Goal: Find specific page/section: Find specific page/section

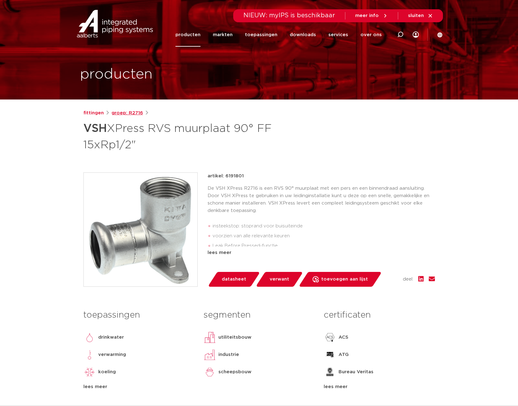
click at [130, 115] on link "groep: R2716" at bounding box center [126, 112] width 31 height 7
click at [96, 114] on link "fittingen" at bounding box center [93, 112] width 20 height 7
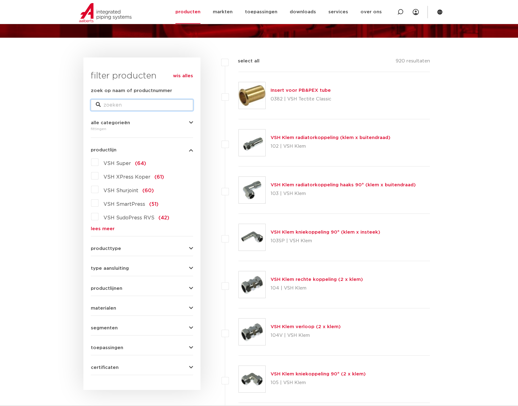
click at [112, 103] on input "zoek op naam of productnummer" at bounding box center [142, 104] width 102 height 11
type input "muurplaat"
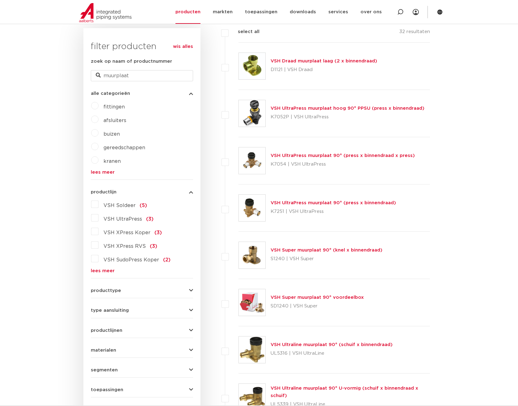
scroll to position [154, 0]
